Goal: Navigation & Orientation: Find specific page/section

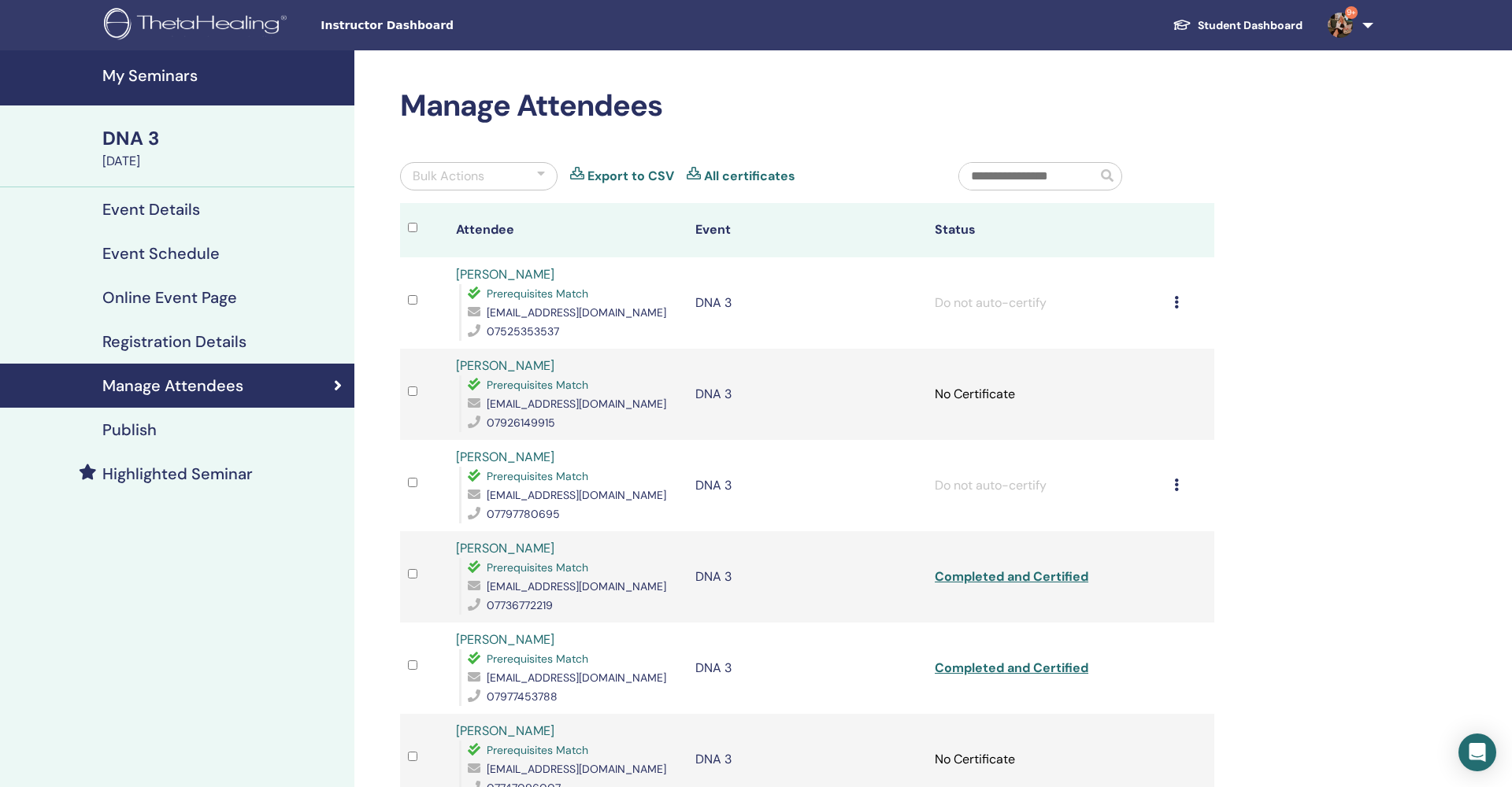
click at [169, 70] on h4 "My Seminars" at bounding box center [223, 75] width 243 height 19
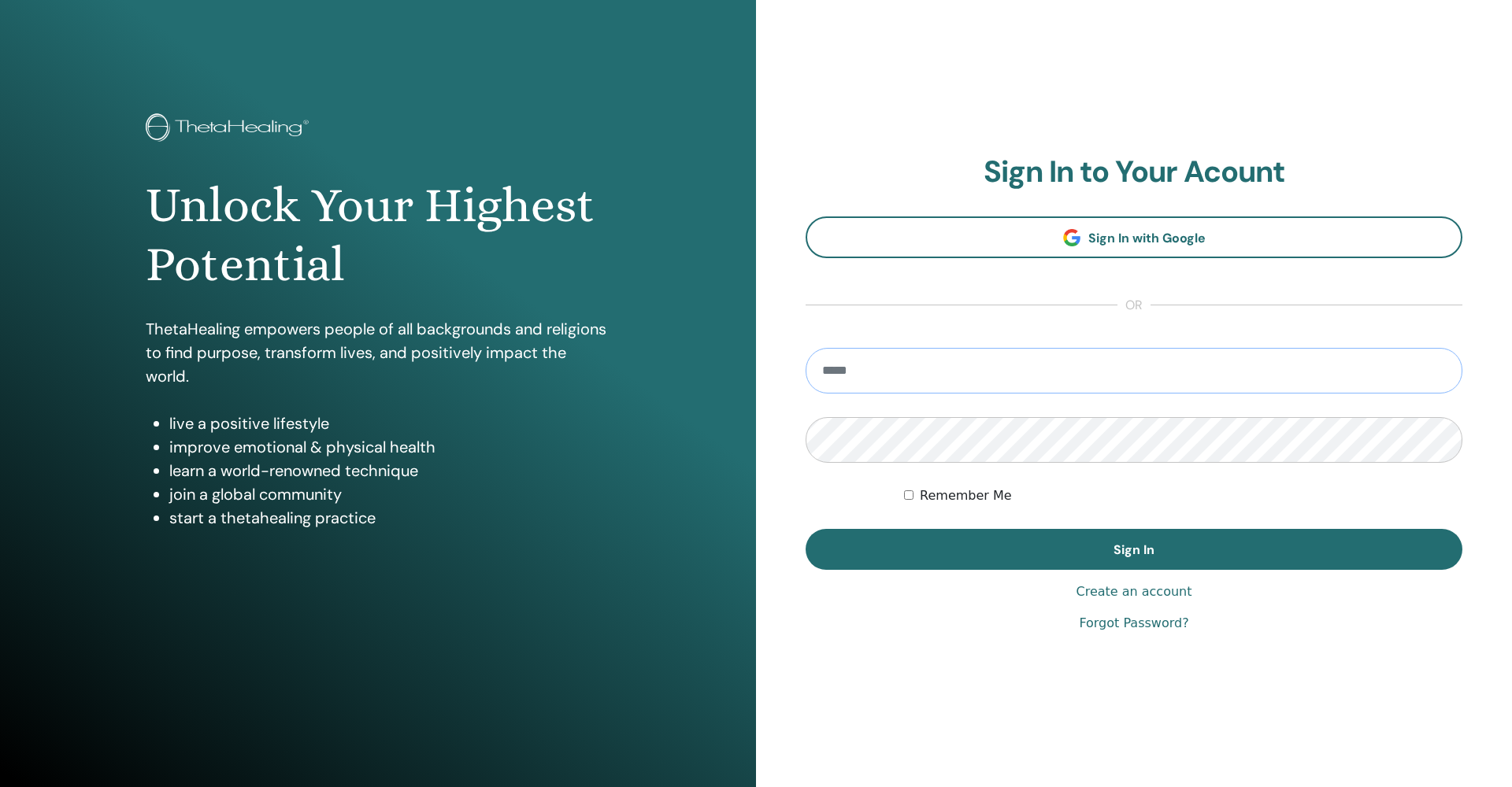
type input "**********"
click at [1134, 550] on button "Sign In" at bounding box center [1134, 549] width 657 height 41
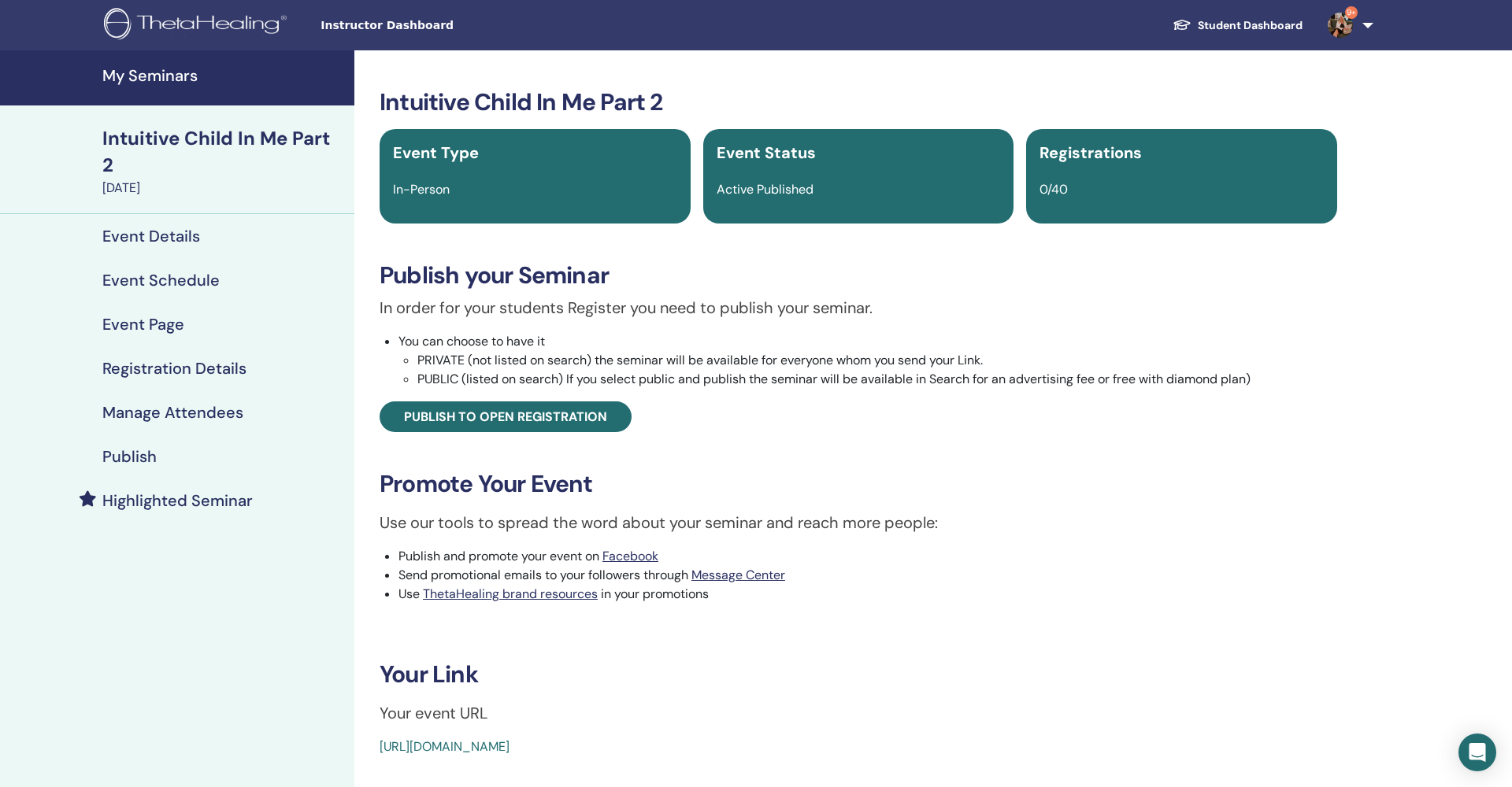
click at [509, 747] on link "https://www.thetahealing.com/seminar-377248-details.html" at bounding box center [444, 747] width 130 height 17
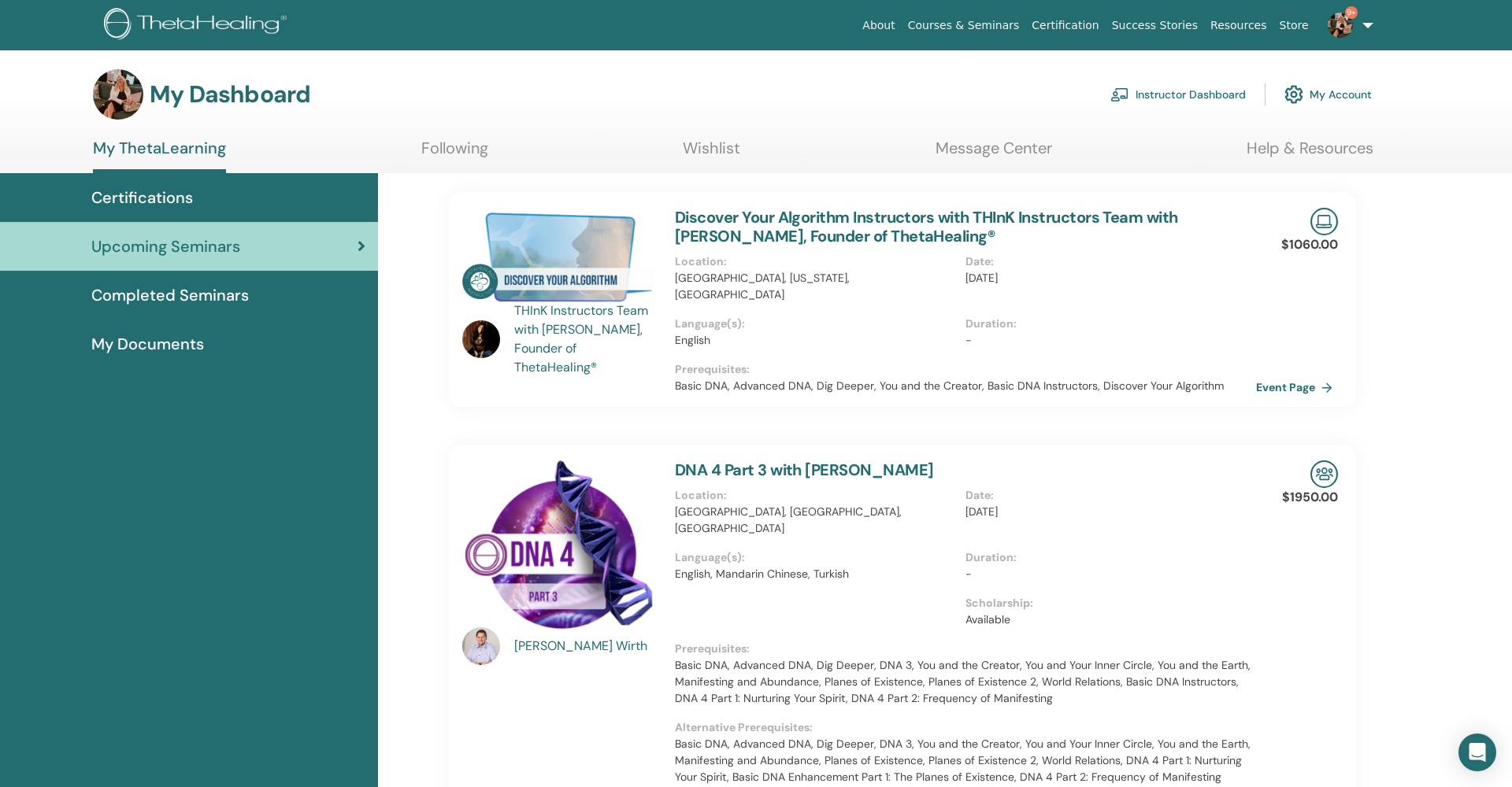
click at [1157, 93] on link "Instructor Dashboard" at bounding box center [1178, 94] width 136 height 34
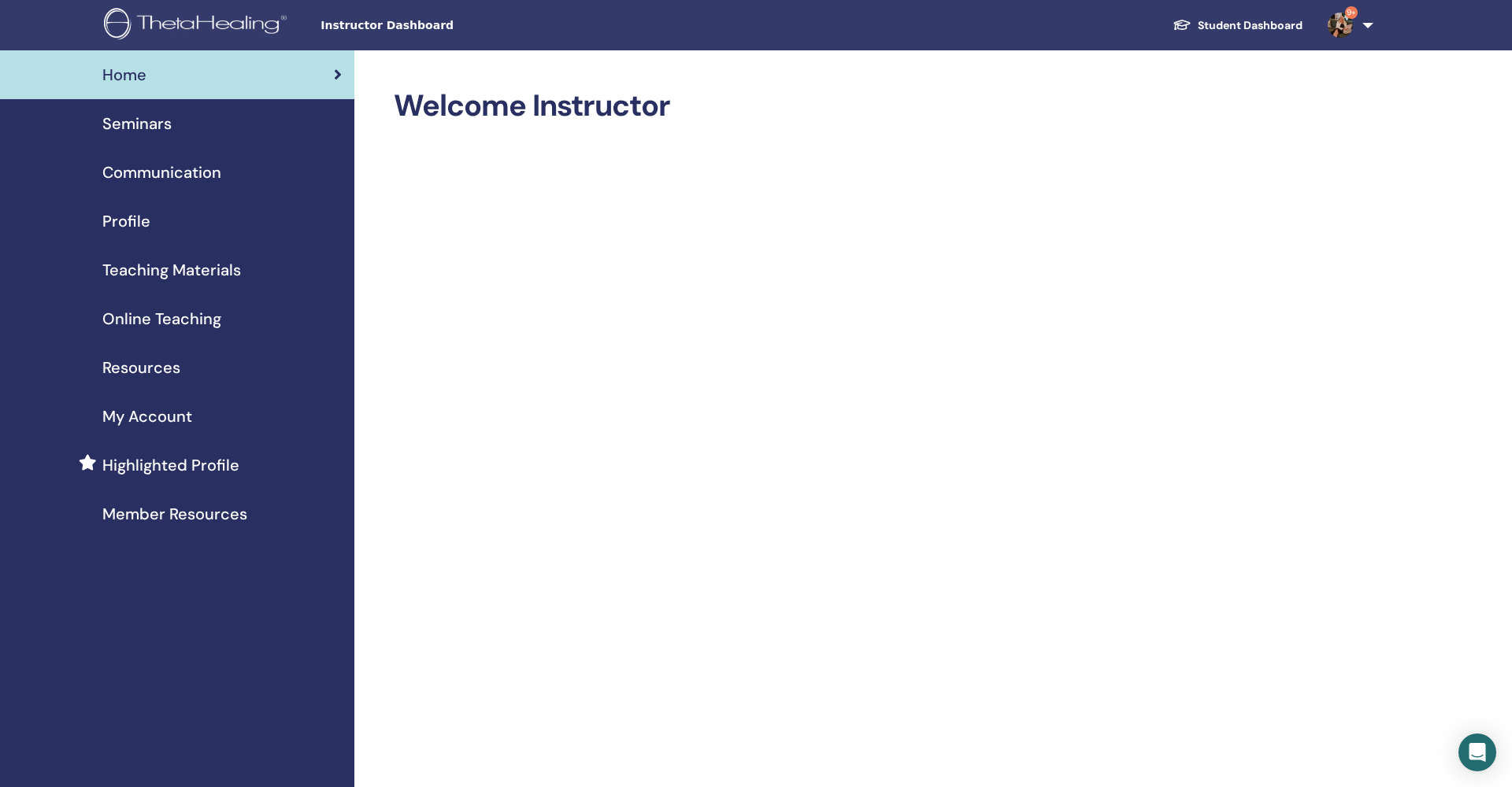
click at [154, 124] on span "Seminars" at bounding box center [137, 123] width 70 height 23
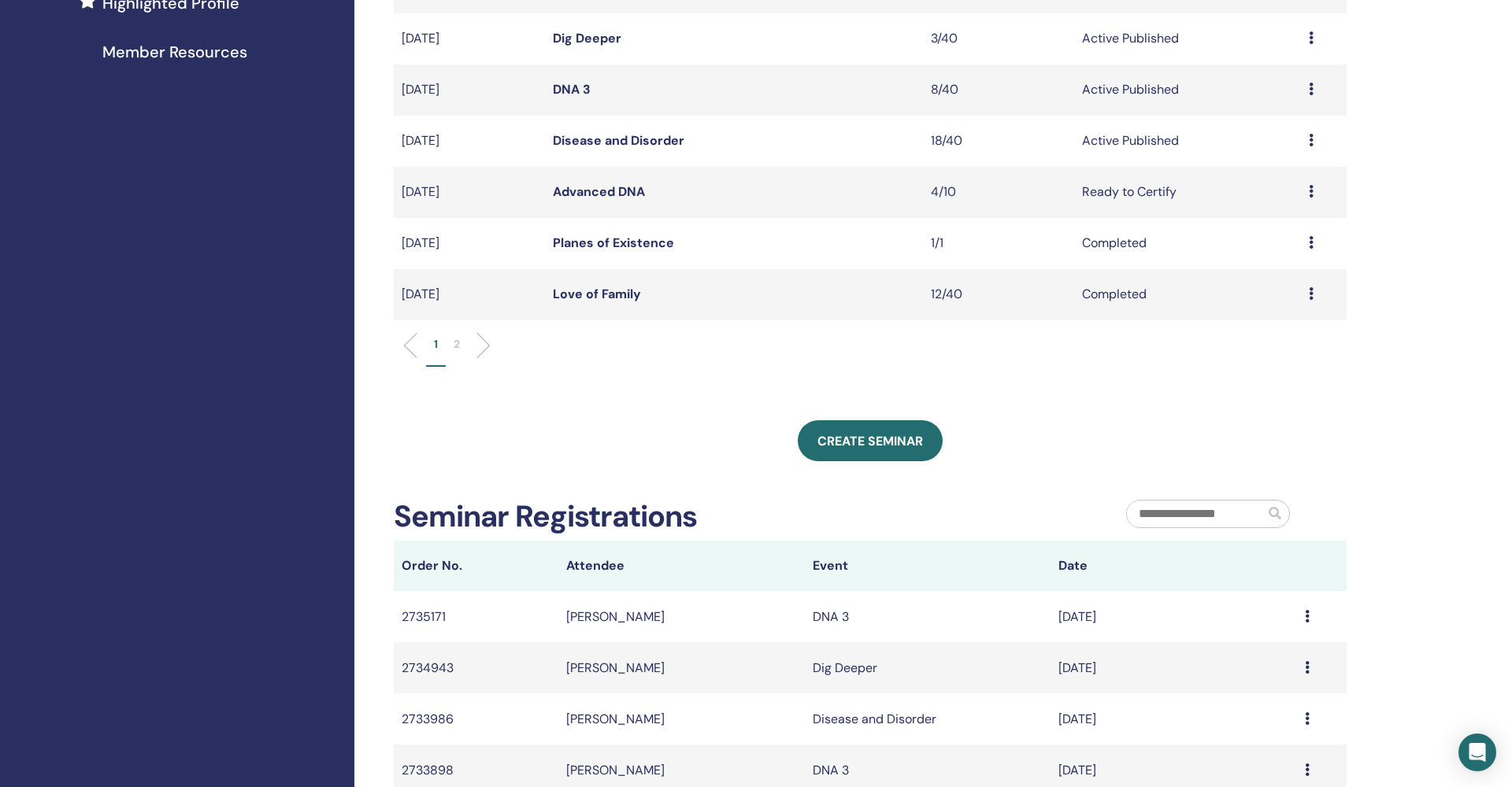
scroll to position [462, 0]
click at [450, 342] on li "2" at bounding box center [457, 352] width 22 height 31
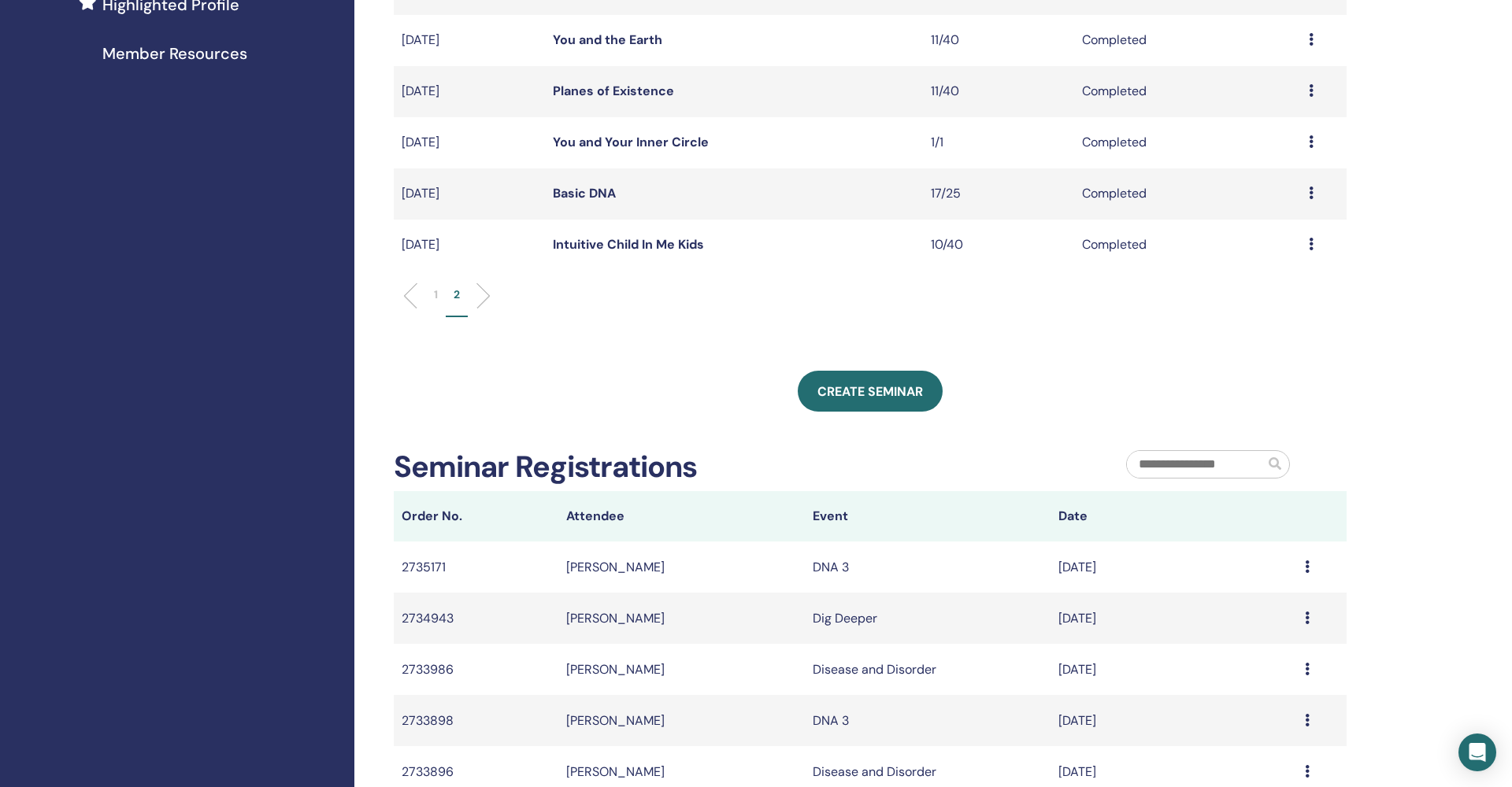
click at [594, 243] on link "Intuitive Child In Me Kids" at bounding box center [628, 244] width 151 height 17
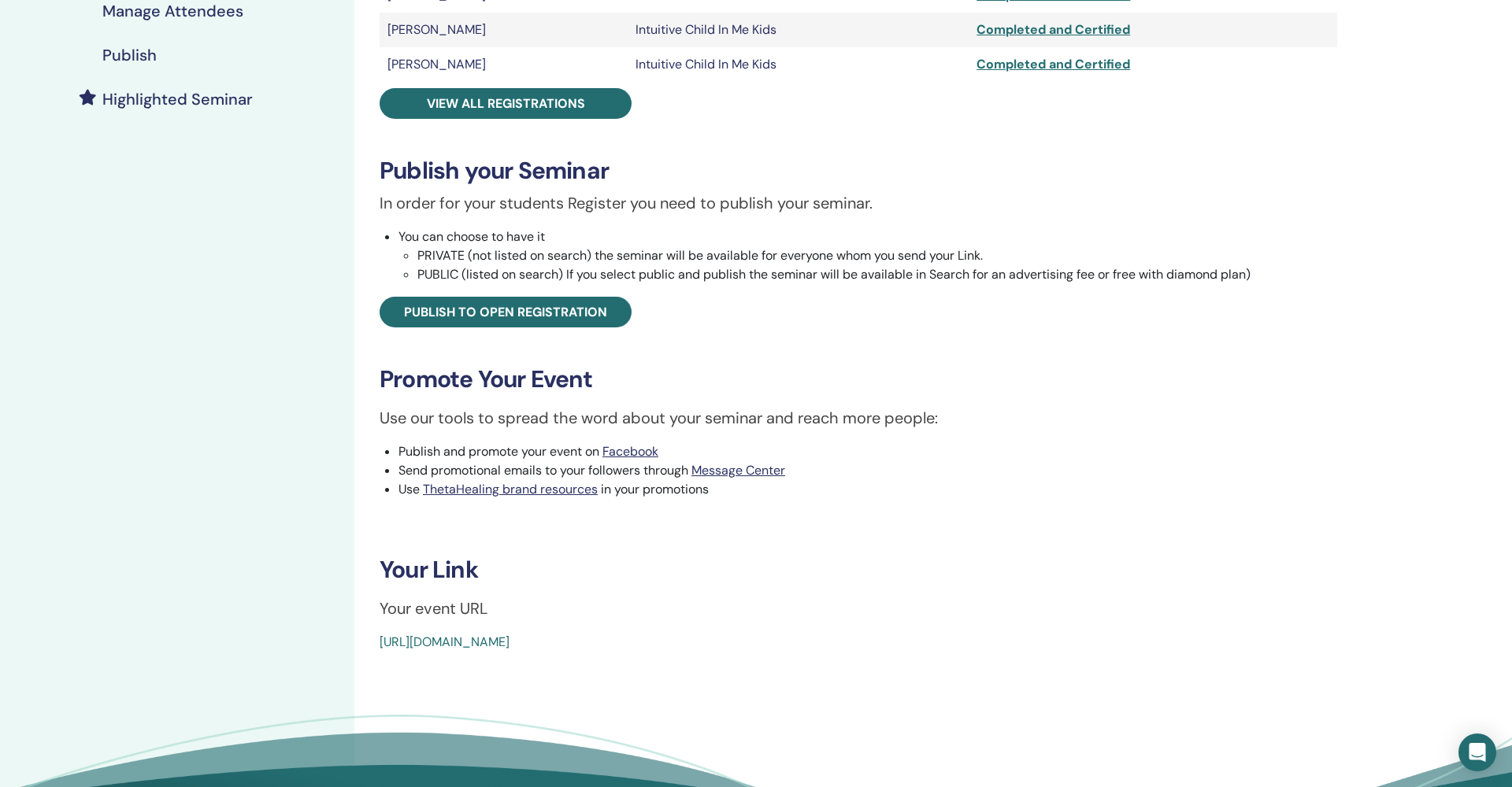
scroll to position [447, 0]
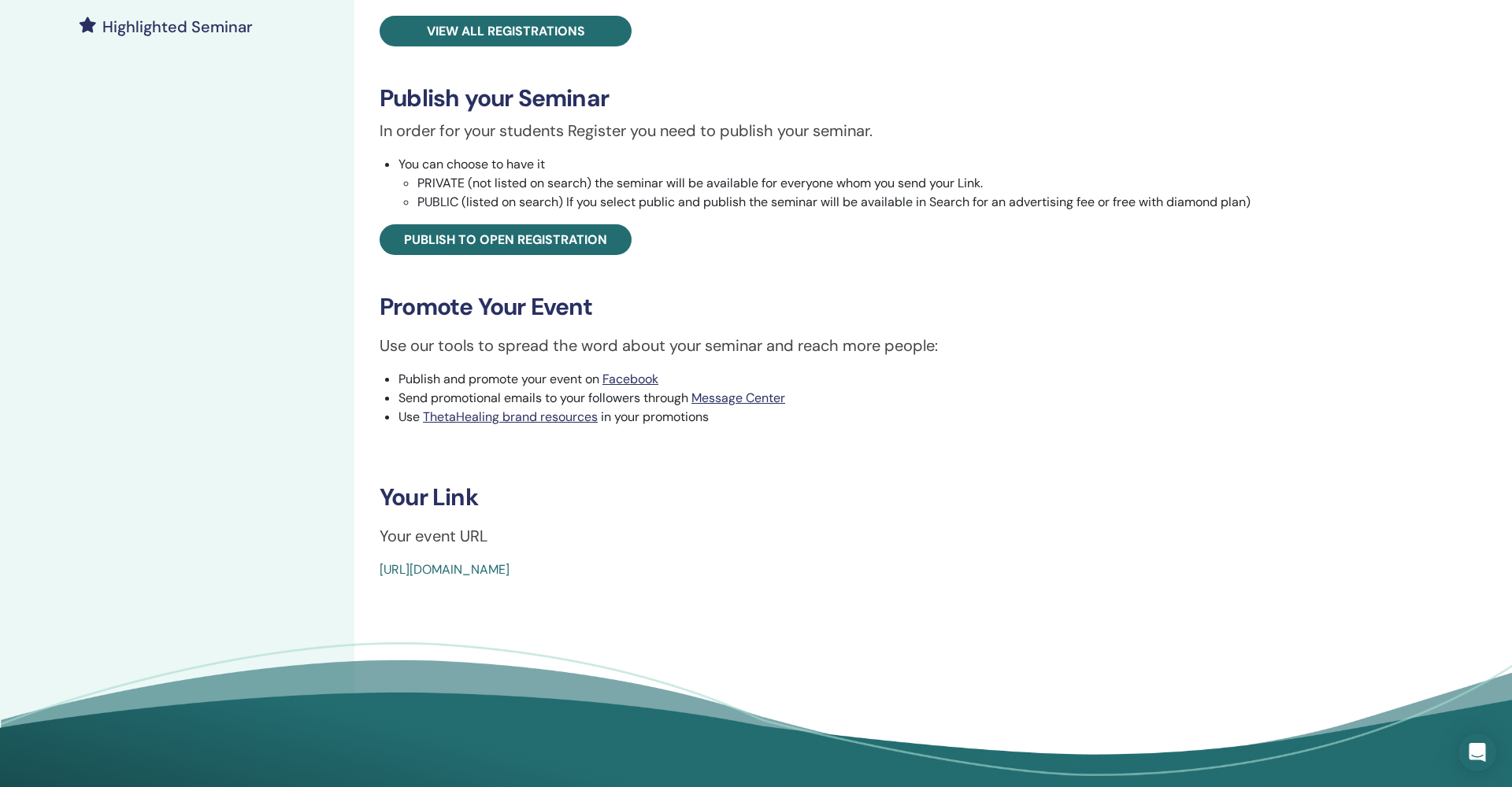
click at [509, 570] on link "[URL][DOMAIN_NAME]" at bounding box center [444, 570] width 130 height 17
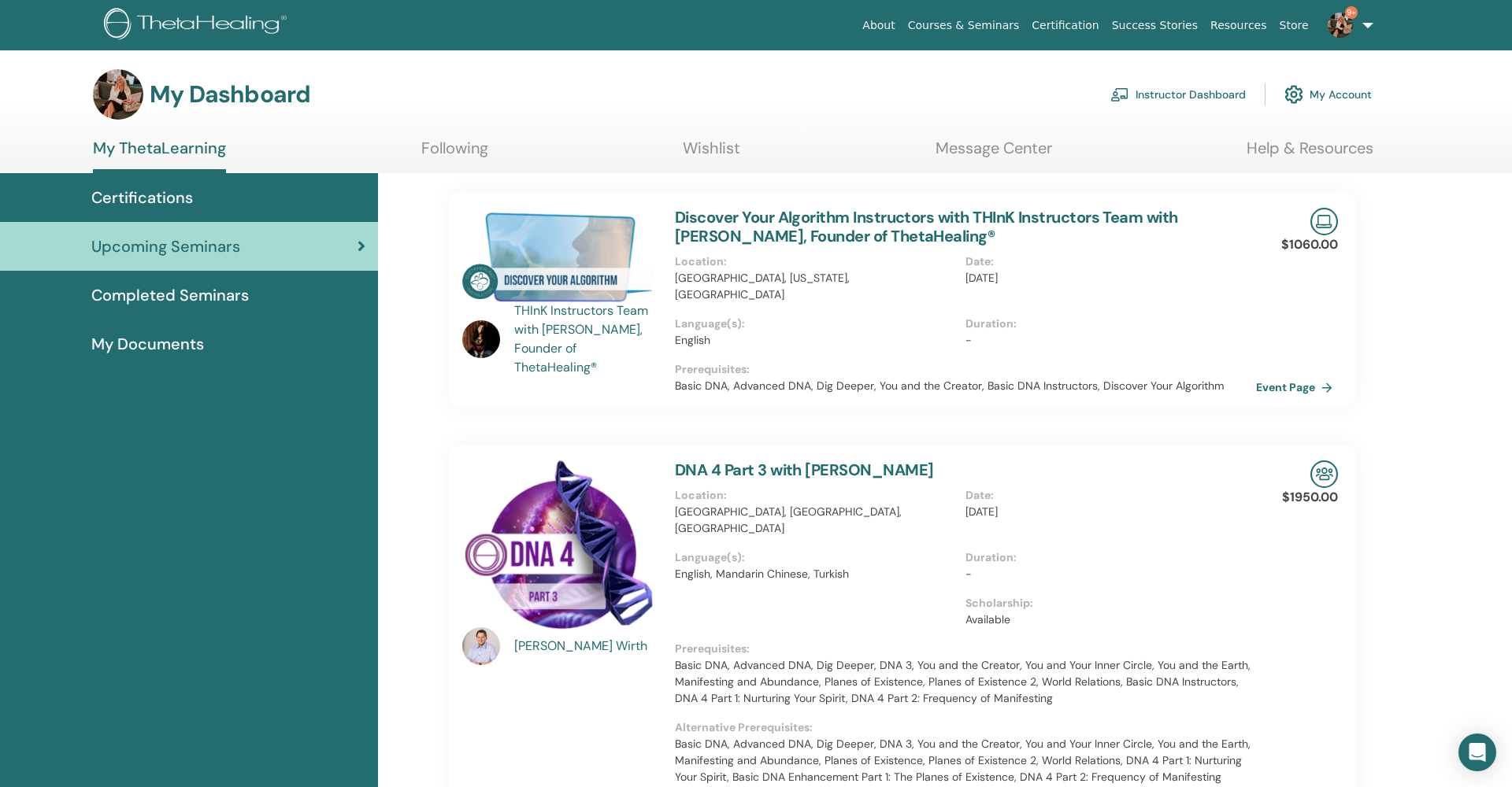
click at [1157, 91] on link "Instructor Dashboard" at bounding box center [1178, 94] width 136 height 34
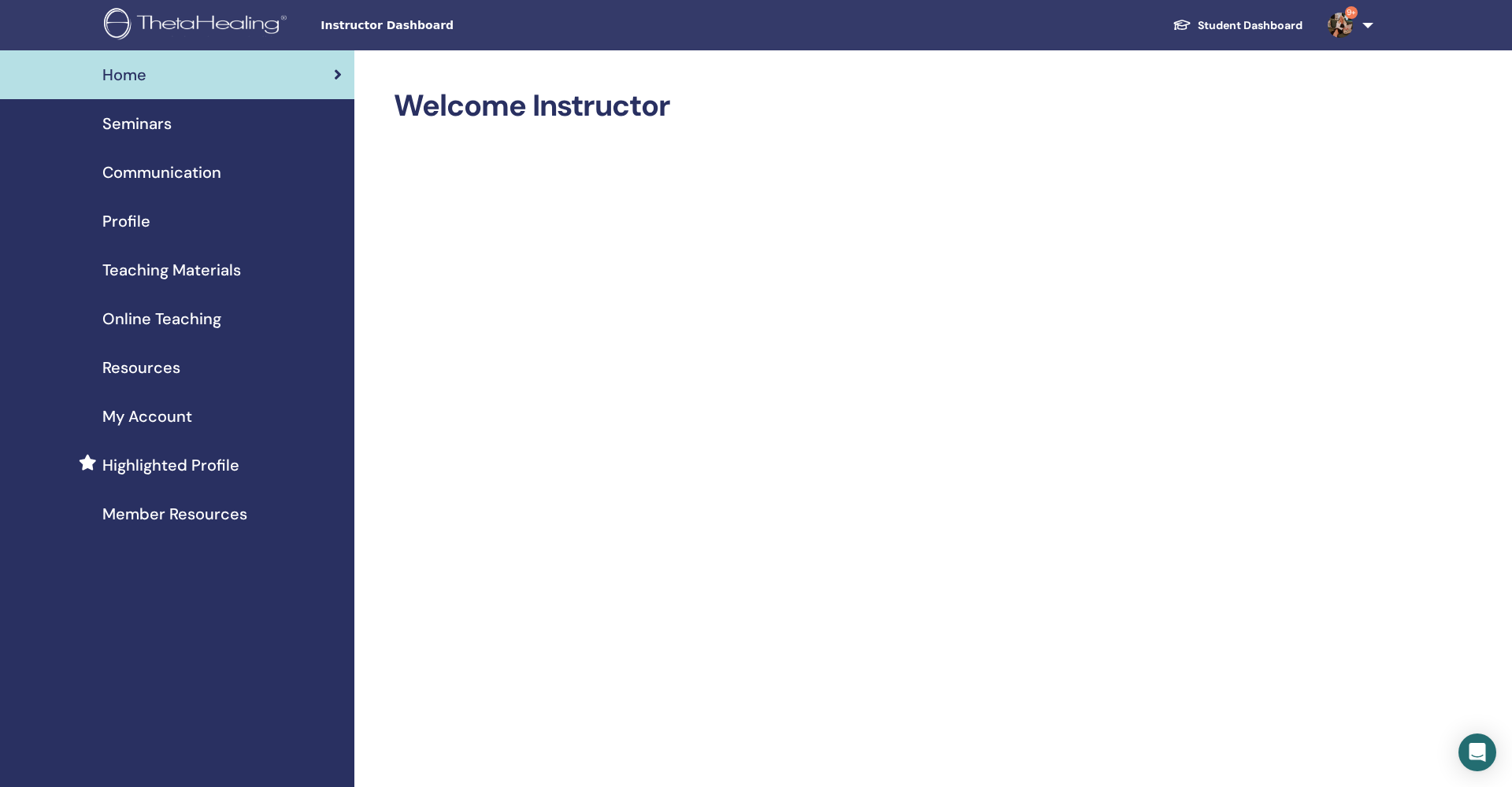
click at [138, 122] on span "Seminars" at bounding box center [137, 123] width 70 height 23
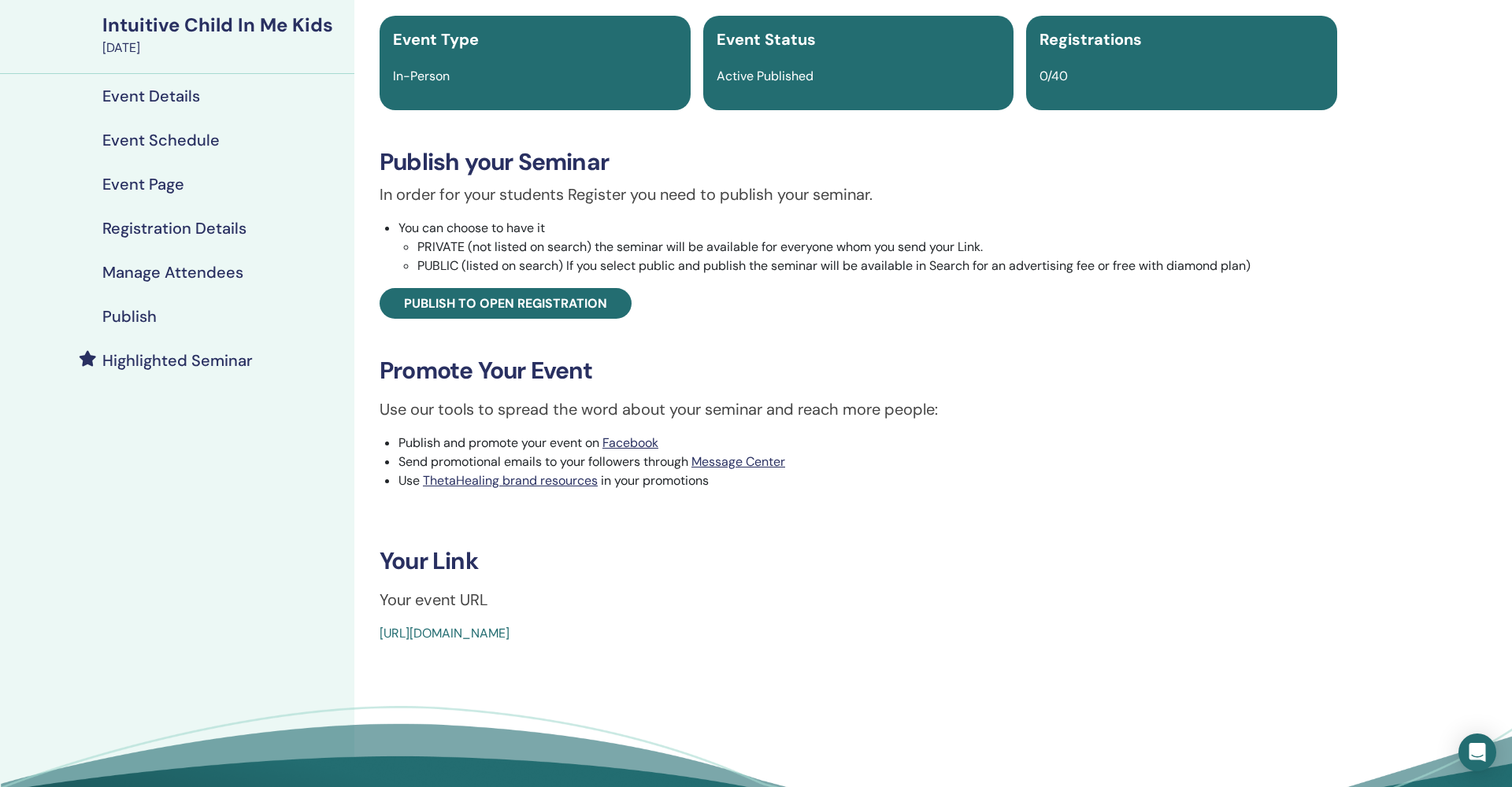
scroll to position [188, 0]
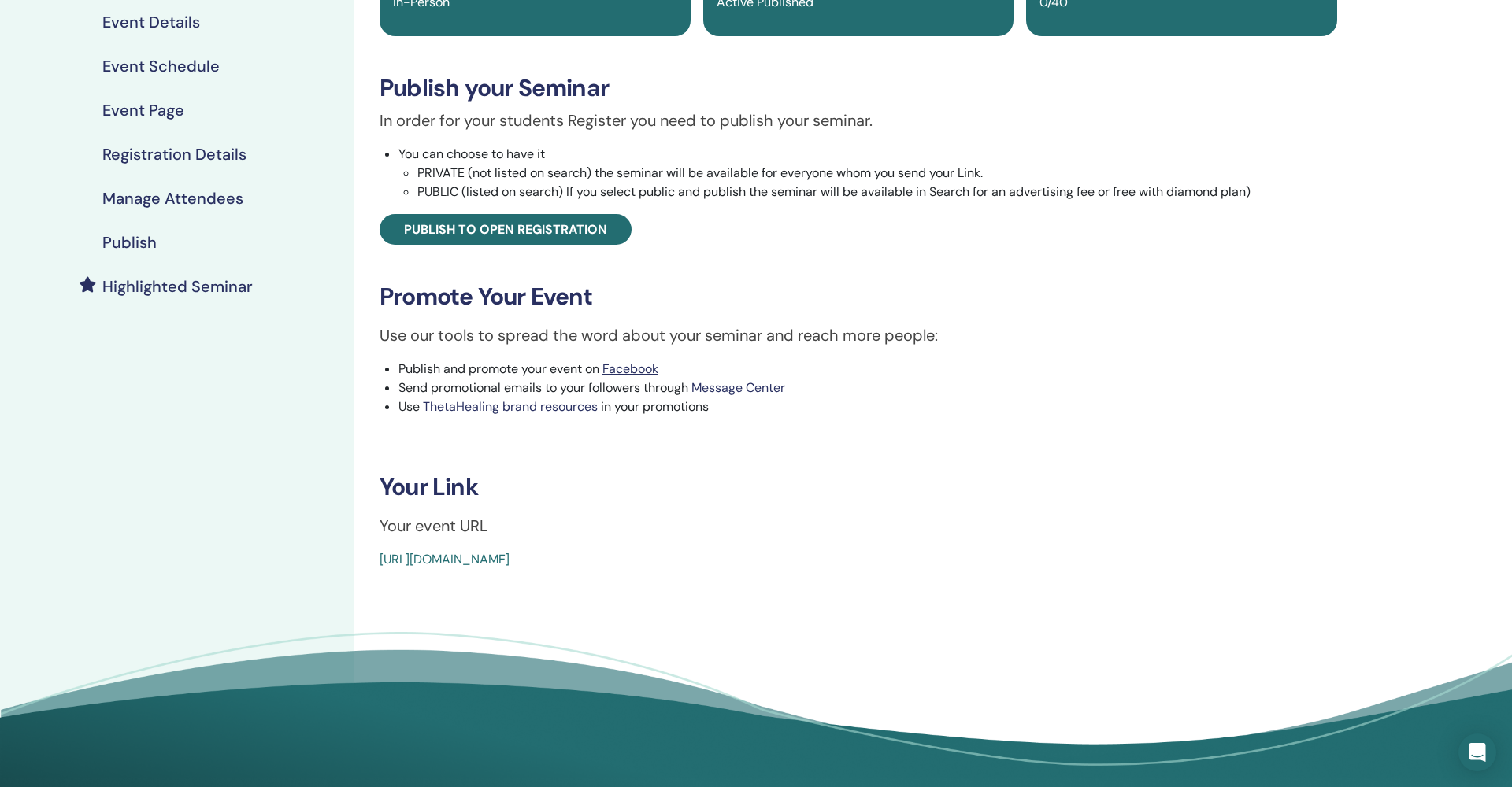
click at [509, 556] on link "https://www.thetahealing.com/seminar-380077-details.html" at bounding box center [444, 559] width 130 height 17
